Goal: Navigation & Orientation: Understand site structure

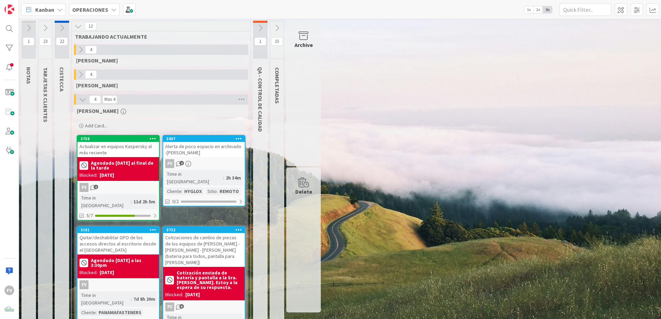
click at [495, 185] on div "1 NOTAS 23 TARJETAS X CLIENTES 22 CISTECCA 12 TRABAJANDO ACTUALMENTE 4 [PERSON_…" at bounding box center [339, 188] width 639 height 334
click at [381, 159] on div "1 NOTAS 23 TARJETAS X CLIENTES 22 CISTECCA 12 TRABAJANDO ACTUALMENTE 4 [PERSON_…" at bounding box center [339, 188] width 639 height 334
click at [548, 198] on div "1 NOTAS 23 TARJETAS X CLIENTES 22 CISTECCA 12 TRABAJANDO ACTUALMENTE 4 [PERSON_…" at bounding box center [339, 188] width 639 height 334
click at [84, 101] on icon at bounding box center [83, 100] width 8 height 8
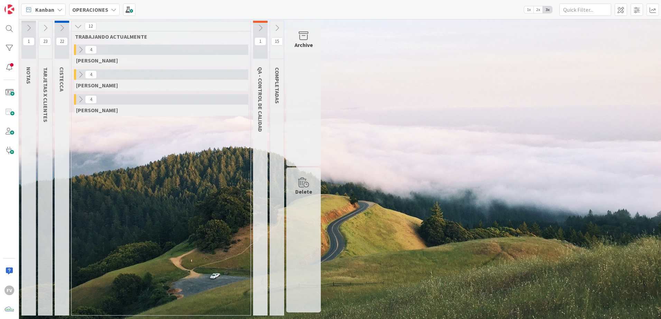
click at [80, 27] on icon at bounding box center [78, 26] width 8 height 8
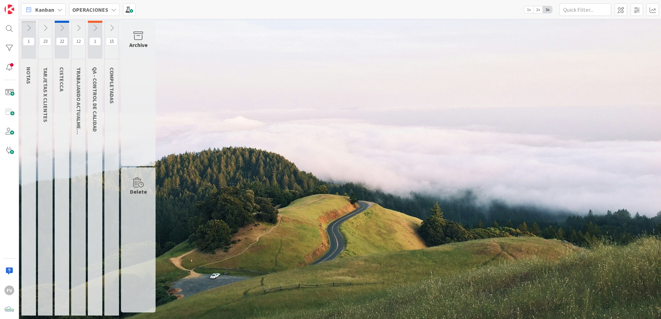
click at [99, 28] on icon at bounding box center [95, 28] width 8 height 8
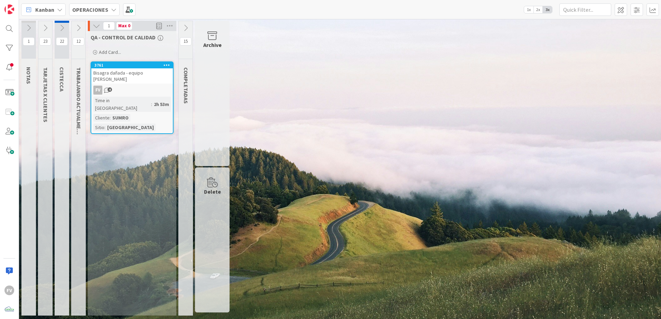
click at [99, 28] on icon at bounding box center [97, 26] width 8 height 8
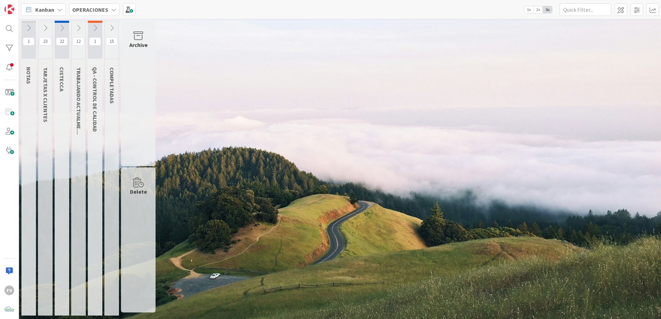
click at [82, 27] on icon at bounding box center [79, 28] width 8 height 8
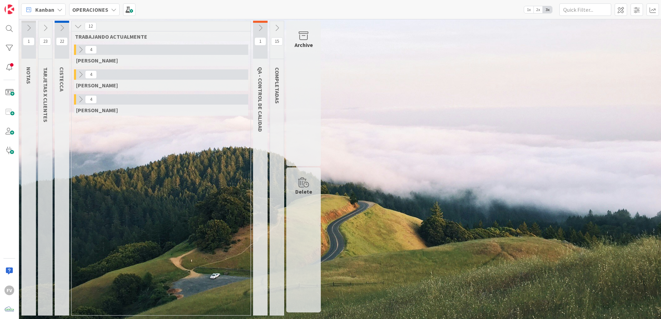
click at [81, 96] on icon at bounding box center [81, 100] width 8 height 8
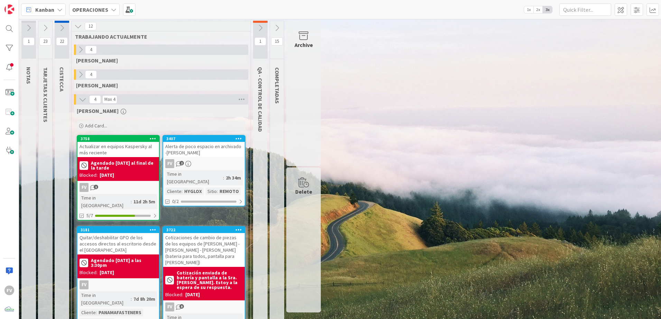
click at [46, 26] on icon at bounding box center [45, 28] width 8 height 8
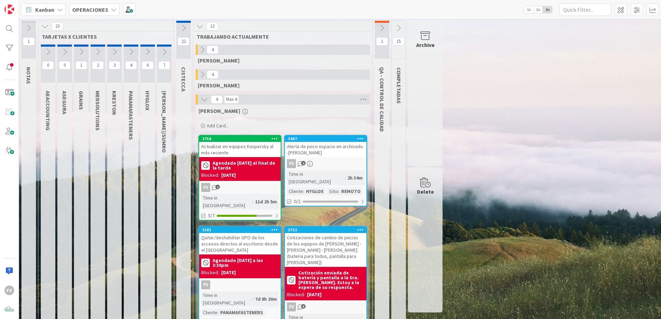
click at [46, 27] on icon at bounding box center [45, 26] width 8 height 8
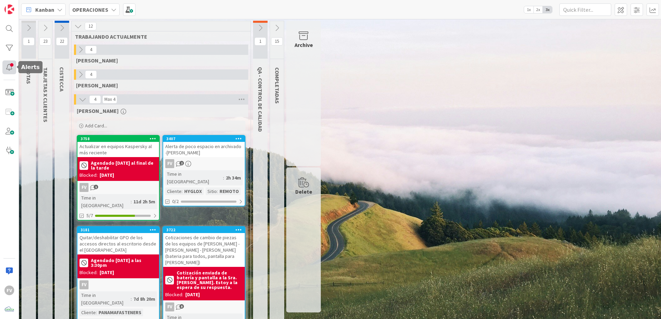
click at [8, 71] on div at bounding box center [9, 68] width 14 height 14
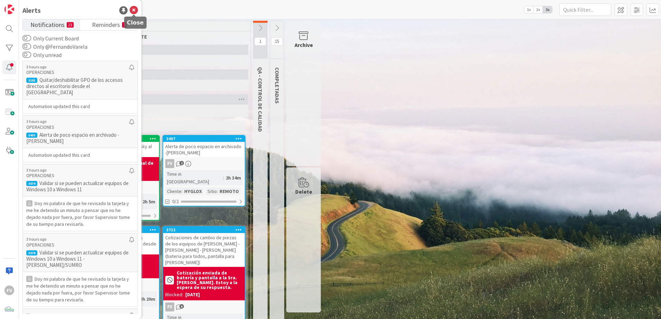
click at [133, 8] on icon at bounding box center [134, 10] width 8 height 8
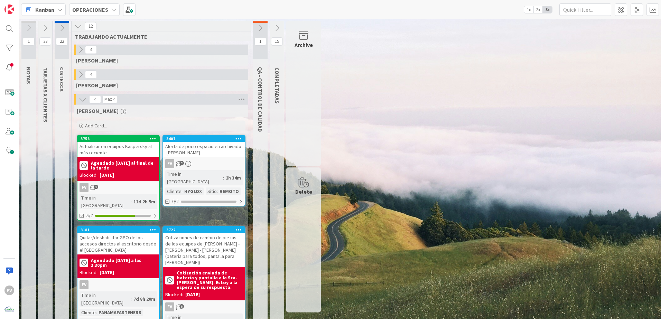
click at [58, 25] on button at bounding box center [62, 28] width 15 height 10
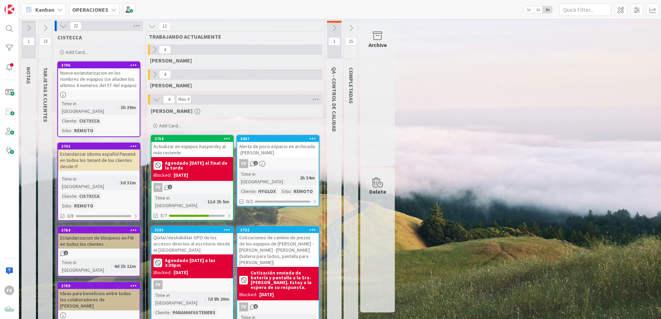
click at [60, 27] on icon at bounding box center [63, 26] width 8 height 8
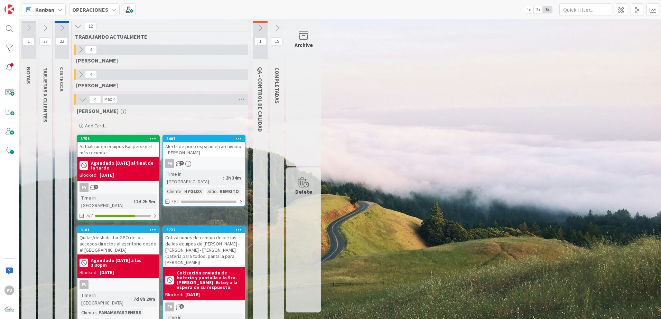
click at [46, 27] on icon at bounding box center [45, 28] width 8 height 8
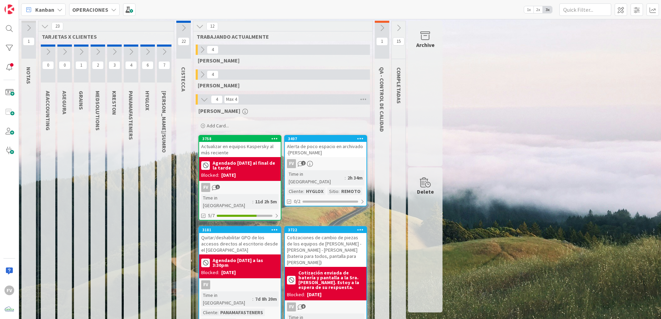
click at [46, 27] on icon at bounding box center [45, 26] width 8 height 8
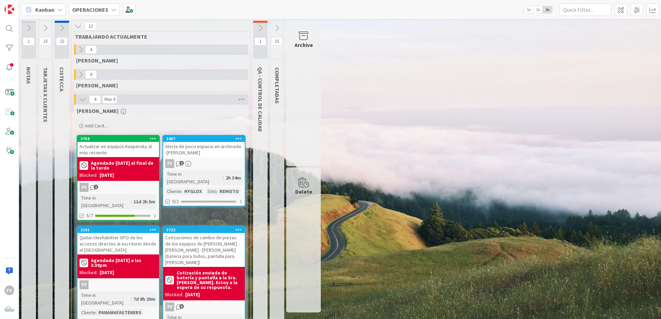
click at [33, 26] on button at bounding box center [28, 28] width 15 height 10
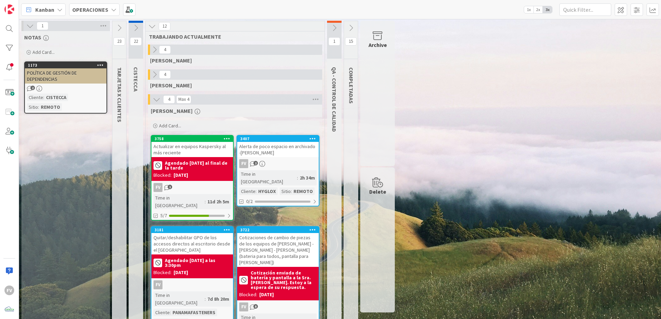
click at [33, 26] on icon at bounding box center [30, 26] width 8 height 8
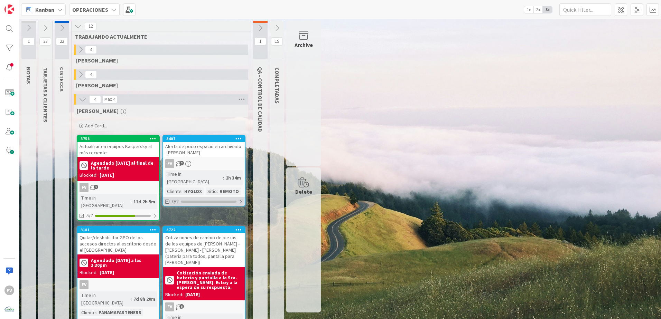
click at [220, 197] on div "0/2" at bounding box center [204, 201] width 82 height 9
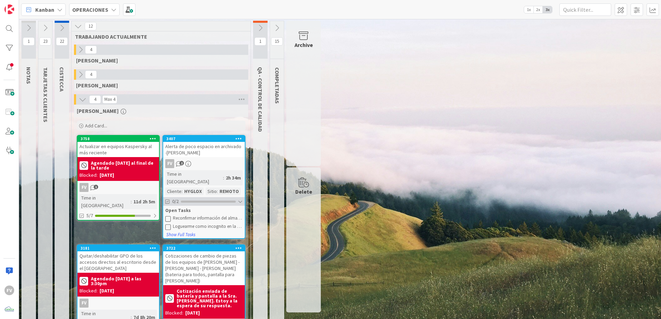
click at [225, 197] on div "0/2" at bounding box center [204, 201] width 82 height 9
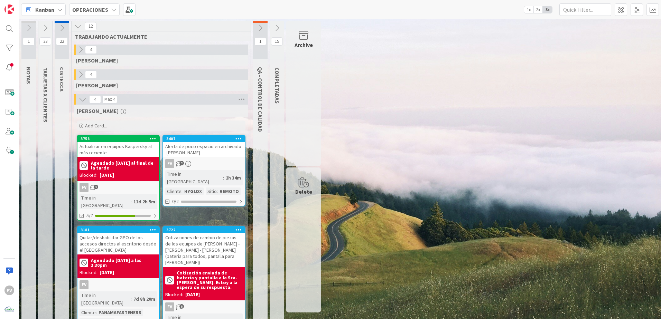
click at [276, 31] on icon at bounding box center [277, 28] width 8 height 8
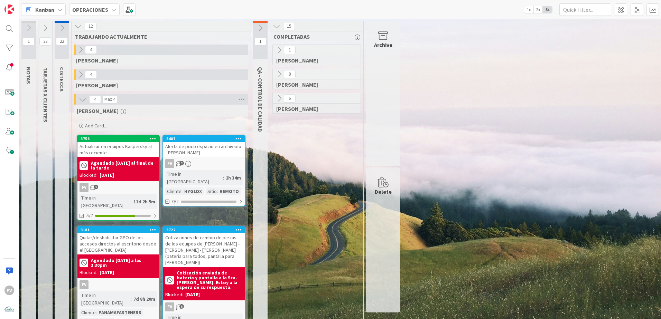
click at [280, 24] on icon at bounding box center [277, 26] width 8 height 8
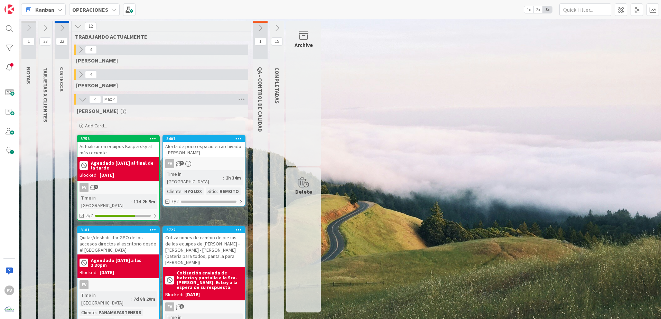
scroll to position [13, 0]
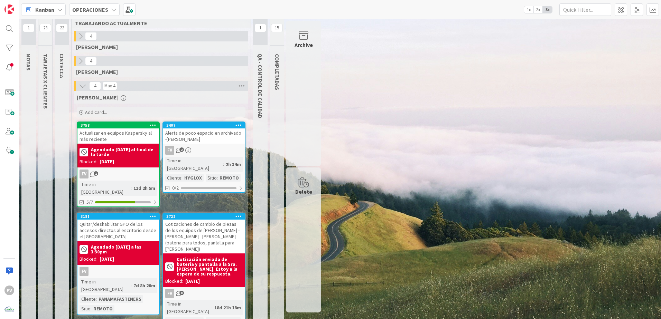
click at [295, 129] on div "Archive" at bounding box center [303, 94] width 35 height 146
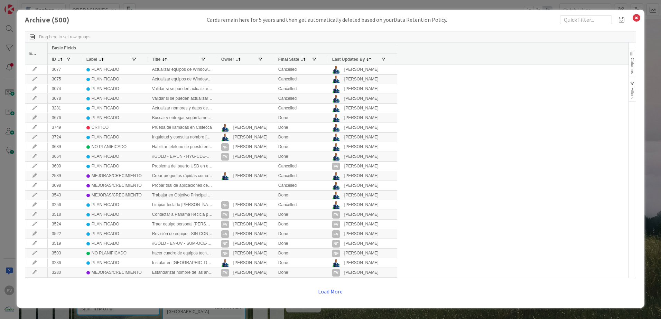
click at [651, 29] on div "Archive ( 500 ) Cards remain here for 5 years and then get automatically delete…" at bounding box center [330, 159] width 661 height 319
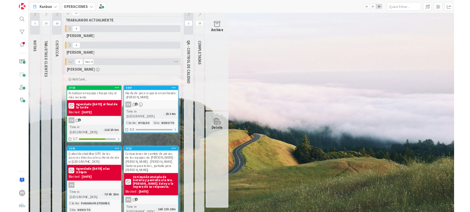
scroll to position [0, 0]
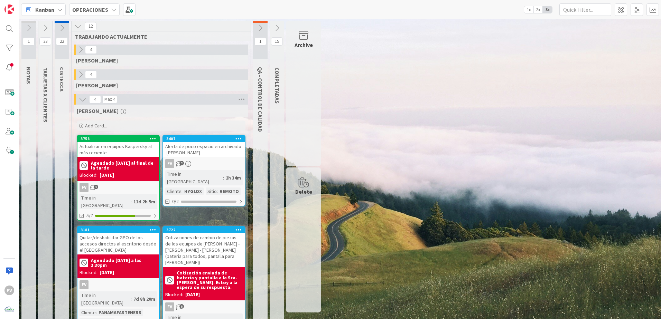
click at [276, 25] on icon at bounding box center [277, 28] width 8 height 8
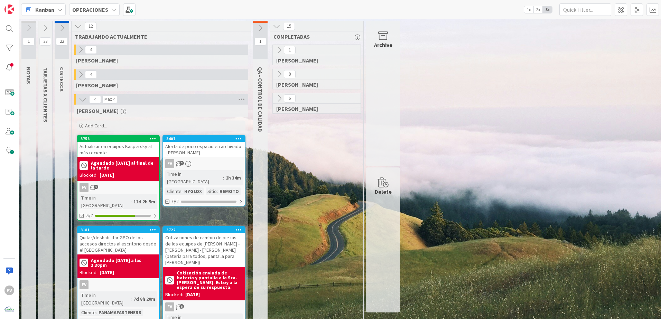
click at [276, 27] on icon at bounding box center [277, 26] width 8 height 8
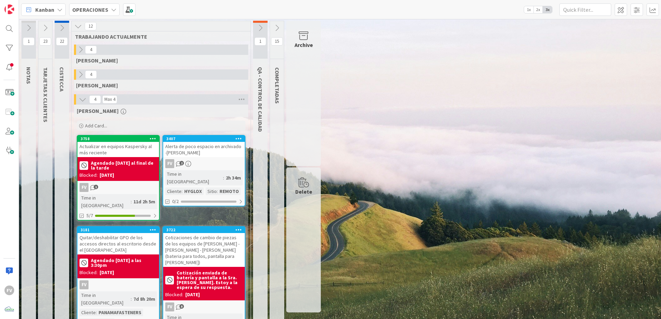
click at [45, 21] on div "23" at bounding box center [45, 40] width 14 height 38
click at [46, 29] on icon at bounding box center [45, 28] width 8 height 8
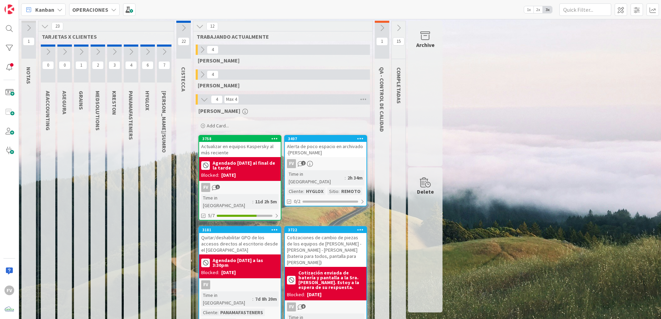
click at [187, 74] on div "CISTECCA" at bounding box center [184, 79] width 17 height 31
click at [197, 74] on div at bounding box center [197, 74] width 2 height 10
click at [202, 76] on icon at bounding box center [202, 75] width 8 height 8
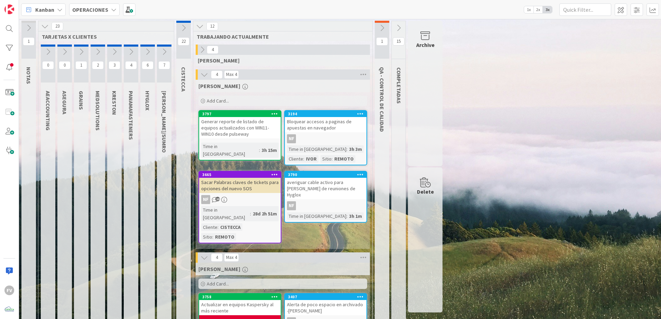
click at [202, 76] on icon at bounding box center [205, 75] width 8 height 8
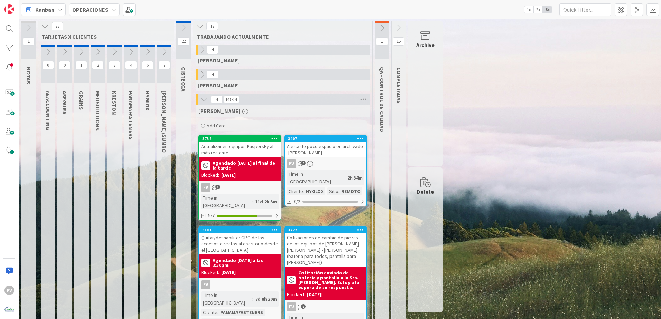
drag, startPoint x: 128, startPoint y: 46, endPoint x: 115, endPoint y: 175, distance: 130.3
click at [119, 182] on div "3 [PERSON_NAME]" at bounding box center [114, 196] width 15 height 303
click at [96, 53] on icon at bounding box center [98, 52] width 8 height 8
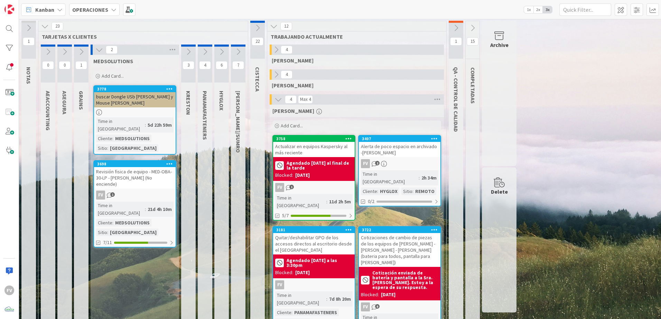
click at [96, 53] on icon at bounding box center [99, 50] width 8 height 8
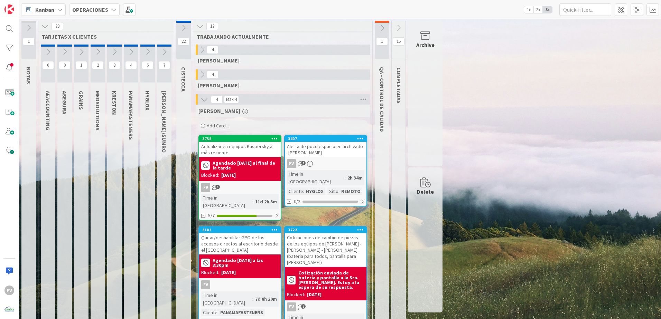
click at [41, 24] on button at bounding box center [44, 26] width 9 height 9
